Goal: Task Accomplishment & Management: Manage account settings

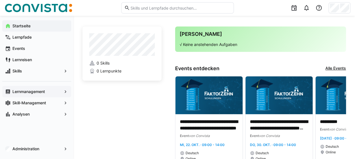
click at [0, 0] on app-navigation-label "Lernmanagement" at bounding box center [0, 0] width 0 height 0
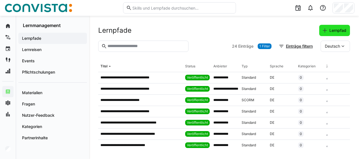
click at [337, 32] on span "Lernpfad" at bounding box center [338, 31] width 19 height 6
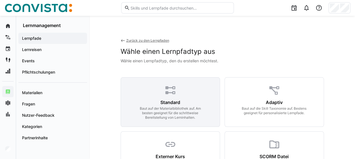
click at [188, 95] on div "Standard Baut auf der Materialbibliothek auf. Am besten geeignet für die schrit…" at bounding box center [170, 102] width 99 height 50
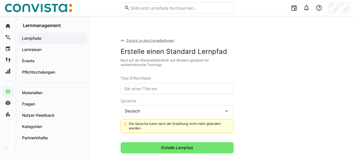
click at [164, 91] on input "text" at bounding box center [177, 88] width 107 height 5
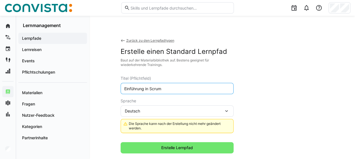
scroll to position [28, 0]
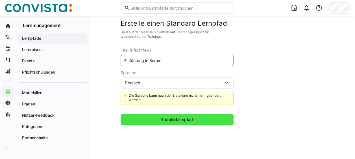
type input "Einführung in Scrum"
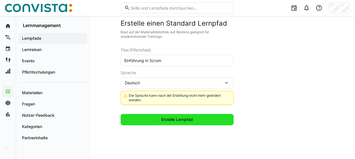
click at [173, 117] on span "Erstelle Lernpfad" at bounding box center [176, 120] width 33 height 6
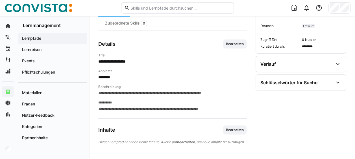
scroll to position [84, 0]
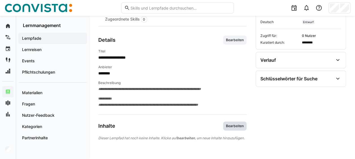
click at [236, 124] on span "Bearbeiten" at bounding box center [234, 126] width 19 height 5
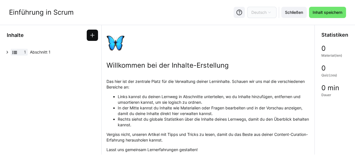
click at [95, 35] on eds-icon at bounding box center [93, 35] width 6 height 6
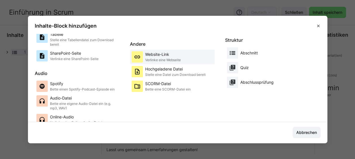
scroll to position [85, 0]
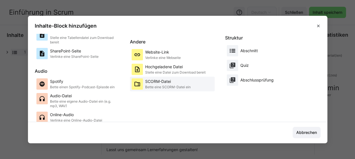
click at [161, 85] on p "Bette eine SCORM-Datei ein" at bounding box center [167, 87] width 45 height 5
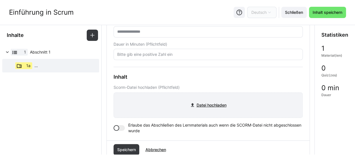
scroll to position [56, 0]
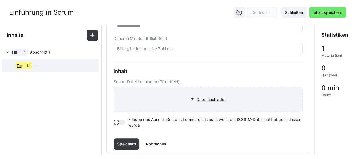
click at [201, 95] on input "file" at bounding box center [208, 99] width 189 height 25
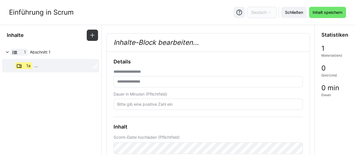
scroll to position [0, 0]
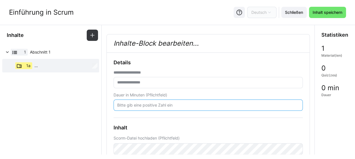
click at [169, 105] on input "number" at bounding box center [208, 105] width 183 height 5
type input "60"
click at [138, 82] on input "text" at bounding box center [208, 82] width 183 height 5
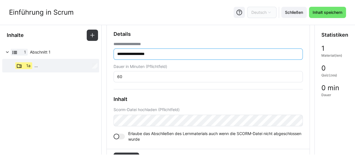
scroll to position [56, 0]
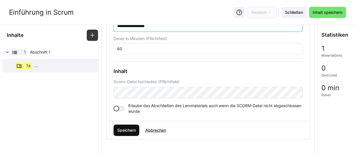
type input "**********"
click at [128, 128] on span "Speichern" at bounding box center [126, 131] width 20 height 6
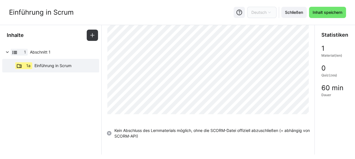
scroll to position [4, 0]
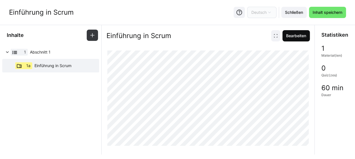
click at [286, 38] on span "Bearbeiten" at bounding box center [295, 35] width 27 height 11
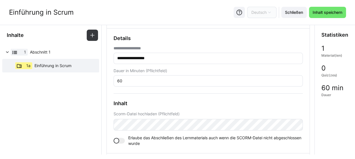
scroll to position [60, 0]
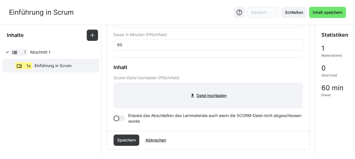
click at [208, 100] on input "file" at bounding box center [208, 95] width 189 height 25
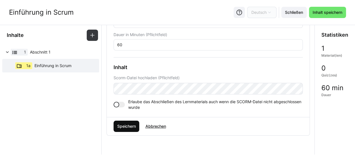
click at [127, 123] on span "Speichern" at bounding box center [127, 126] width 26 height 11
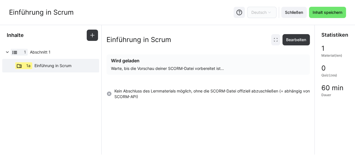
scroll to position [0, 0]
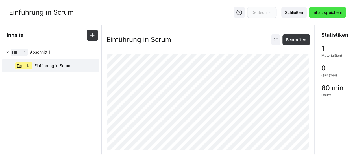
click at [323, 13] on span "Inhalt speichern" at bounding box center [327, 13] width 31 height 6
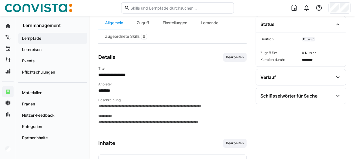
scroll to position [29, 0]
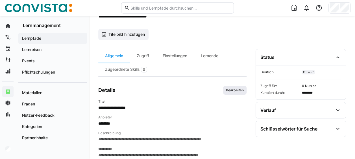
click at [228, 90] on span "Bearbeiten" at bounding box center [234, 90] width 19 height 5
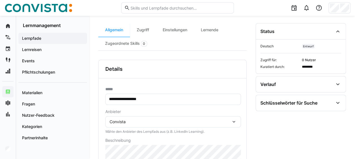
scroll to position [0, 0]
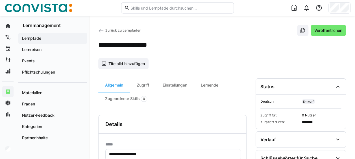
click at [119, 29] on span "Zurück zu Lernpfaden" at bounding box center [123, 30] width 36 height 4
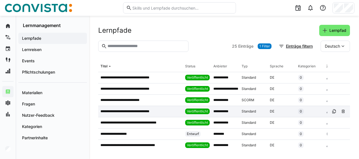
click at [138, 112] on p "**********" at bounding box center [130, 111] width 59 height 5
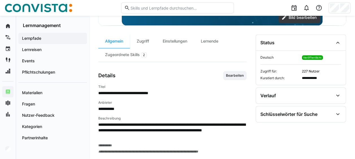
scroll to position [169, 0]
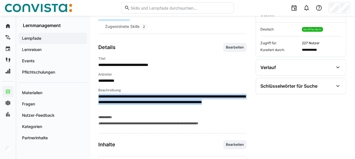
drag, startPoint x: 160, startPoint y: 108, endPoint x: 99, endPoint y: 97, distance: 62.6
click at [99, 97] on p "**********" at bounding box center [172, 102] width 148 height 17
copy p "**********"
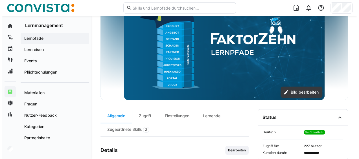
scroll to position [0, 0]
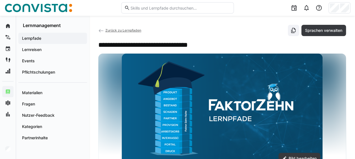
click at [114, 28] on span "Zurück zu Lernpfaden" at bounding box center [123, 30] width 36 height 4
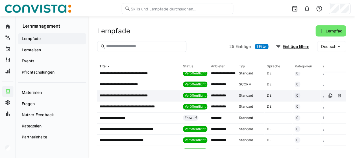
scroll to position [28, 0]
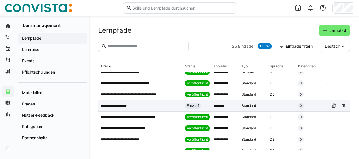
click at [125, 105] on p "**********" at bounding box center [117, 106] width 33 height 5
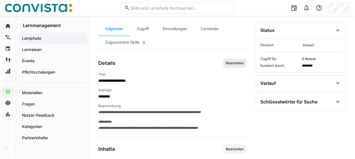
click at [228, 62] on span "Bearbeiten" at bounding box center [234, 63] width 19 height 5
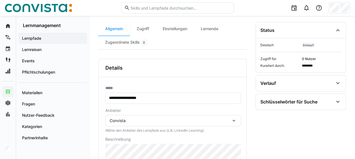
scroll to position [140, 0]
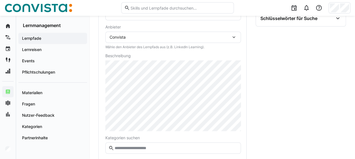
click at [175, 37] on div "Convista" at bounding box center [170, 37] width 121 height 5
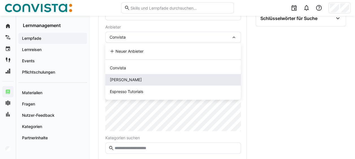
click at [145, 79] on div "[PERSON_NAME]" at bounding box center [173, 80] width 127 height 6
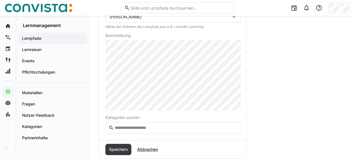
scroll to position [169, 0]
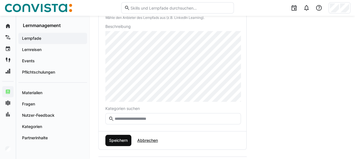
click at [124, 138] on span "Speichern" at bounding box center [118, 141] width 20 height 6
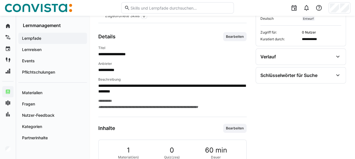
scroll to position [63, 0]
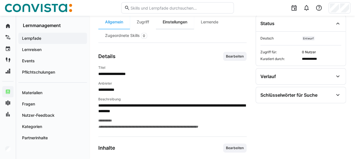
click at [171, 21] on div "Einstellungen" at bounding box center [175, 22] width 38 height 14
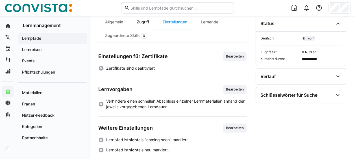
click at [142, 21] on div "Zugriff" at bounding box center [143, 22] width 26 height 14
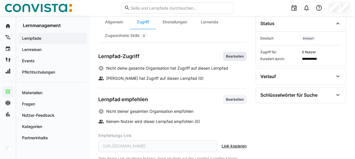
click at [238, 54] on span "Bearbeiten" at bounding box center [234, 56] width 19 height 5
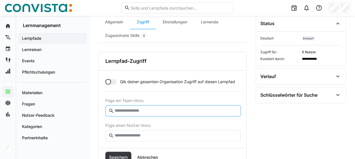
click at [146, 109] on input "text" at bounding box center [176, 110] width 124 height 5
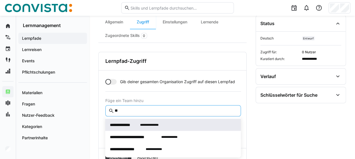
type input "**"
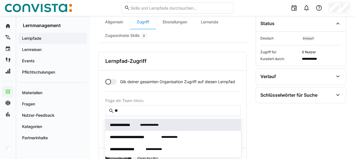
click at [144, 128] on span "**********" at bounding box center [149, 125] width 19 height 6
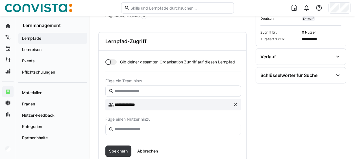
scroll to position [92, 0]
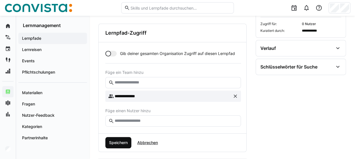
click at [115, 140] on span "Speichern" at bounding box center [118, 143] width 20 height 6
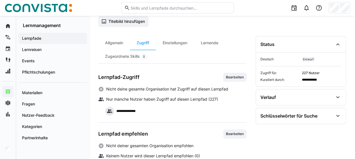
scroll to position [1, 0]
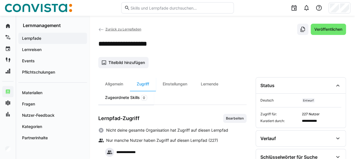
click at [148, 98] on div "Zugeordnete Skills 0" at bounding box center [126, 98] width 56 height 14
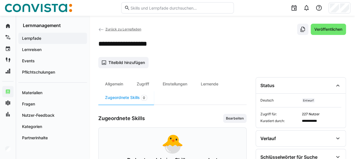
scroll to position [28, 0]
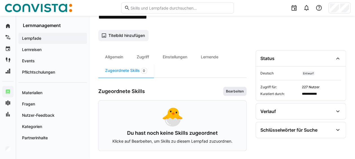
click at [230, 92] on span "Bearbeiten" at bounding box center [234, 91] width 19 height 5
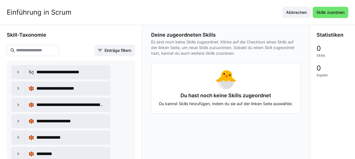
click at [59, 47] on eds-input at bounding box center [33, 50] width 53 height 11
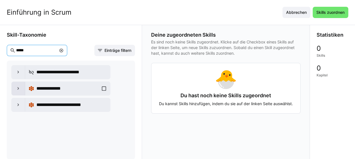
type input "*****"
click at [19, 85] on div at bounding box center [19, 89] width 14 height 14
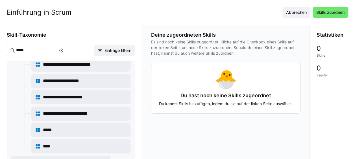
scroll to position [85, 0]
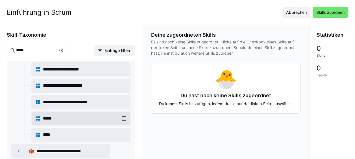
click at [124, 115] on div "*****" at bounding box center [81, 118] width 92 height 11
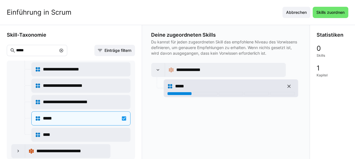
click at [185, 93] on div at bounding box center [179, 93] width 25 height 3
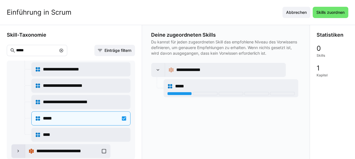
click at [20, 151] on eds-icon at bounding box center [19, 152] width 6 height 6
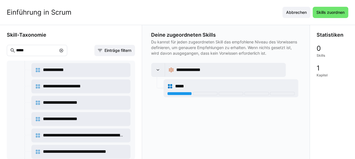
scroll to position [0, 0]
click at [328, 9] on span "Skills zuordnen" at bounding box center [331, 12] width 36 height 11
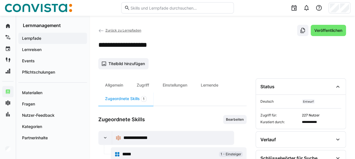
click at [127, 31] on span "Zurück zu Lernpfaden" at bounding box center [123, 30] width 36 height 4
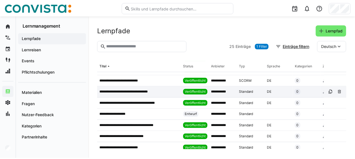
scroll to position [28, 0]
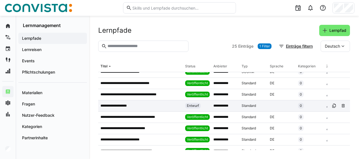
click at [131, 108] on p "**********" at bounding box center [117, 106] width 33 height 5
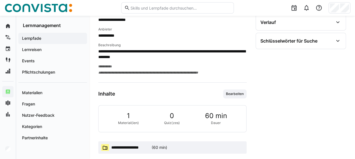
scroll to position [120, 0]
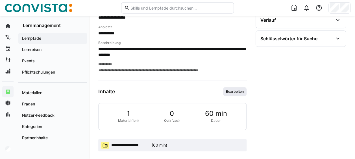
click at [230, 92] on span "Bearbeiten" at bounding box center [234, 92] width 19 height 5
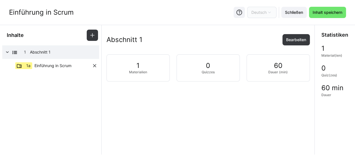
click at [64, 64] on span "Einführung in Scrum" at bounding box center [52, 66] width 37 height 6
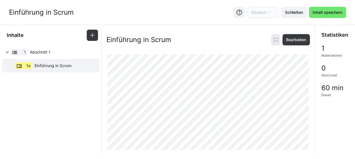
click at [273, 39] on eds-icon at bounding box center [275, 40] width 5 height 5
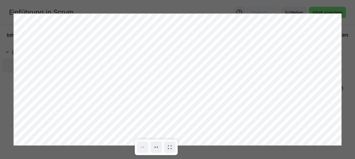
click at [280, 4] on div at bounding box center [177, 79] width 355 height 159
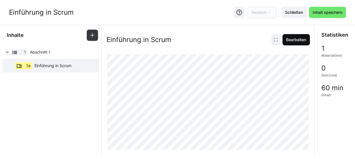
click at [285, 39] on span "Bearbeiten" at bounding box center [296, 40] width 22 height 6
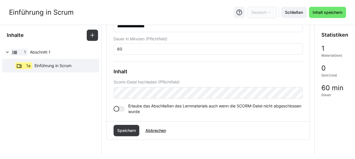
scroll to position [56, 0]
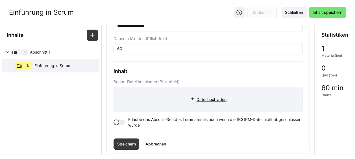
click at [204, 102] on input "file" at bounding box center [208, 99] width 189 height 25
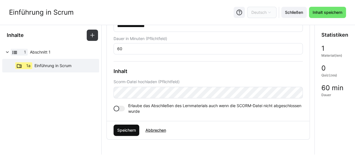
click at [132, 129] on span "Speichern" at bounding box center [126, 131] width 20 height 6
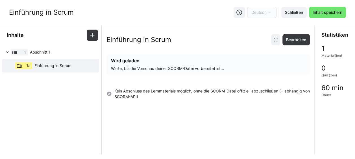
scroll to position [0, 0]
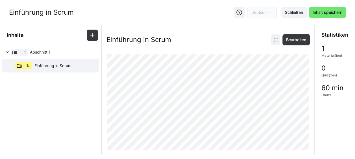
drag, startPoint x: 15, startPoint y: 149, endPoint x: 62, endPoint y: 121, distance: 54.8
click at [62, 121] on app-learning-path-builder-content-structure "Inhalte 1 Abschnitt 1 1a Einführung in Scrum" at bounding box center [51, 90] width 102 height 130
click at [329, 12] on span "Inhalt speichern" at bounding box center [327, 13] width 31 height 6
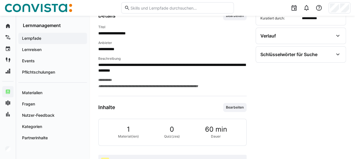
scroll to position [120, 0]
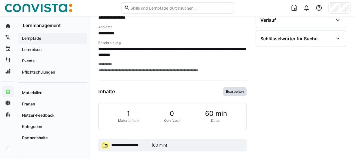
click at [239, 88] on span "Bearbeiten" at bounding box center [234, 91] width 23 height 9
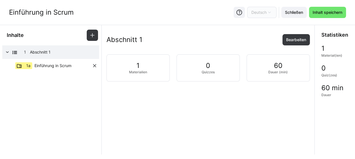
click at [61, 67] on span "Einführung in Scrum" at bounding box center [52, 66] width 37 height 6
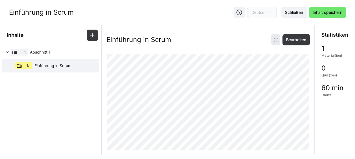
click at [275, 39] on eds-icon at bounding box center [275, 40] width 5 height 5
